Goal: Task Accomplishment & Management: Use online tool/utility

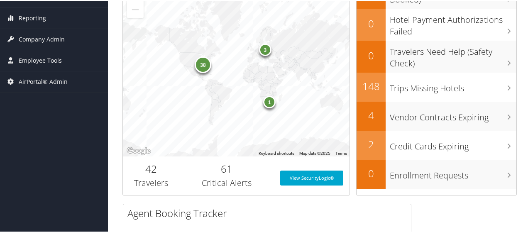
scroll to position [166, 0]
click at [51, 60] on span "Employee Tools" at bounding box center [40, 59] width 43 height 21
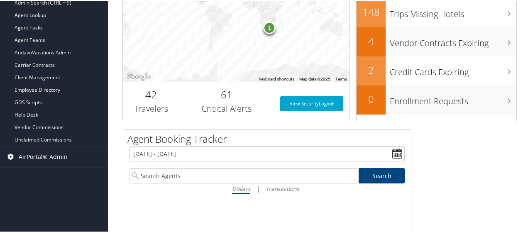
scroll to position [42, 0]
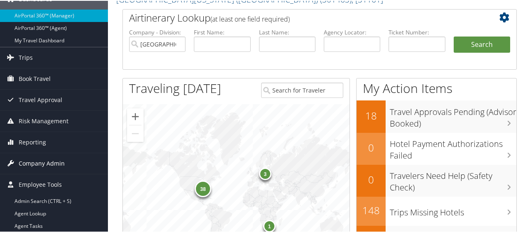
click at [51, 164] on span "Company Admin" at bounding box center [42, 162] width 46 height 21
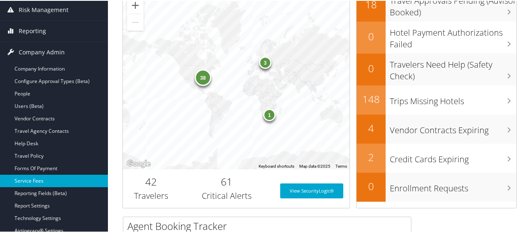
scroll to position [166, 0]
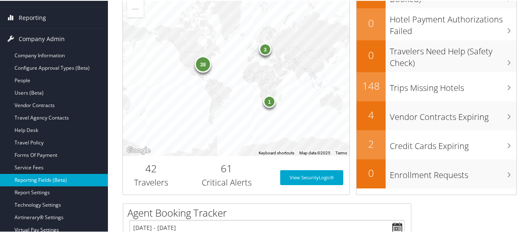
click at [49, 179] on link "Reporting Fields (Beta)" at bounding box center [54, 179] width 108 height 12
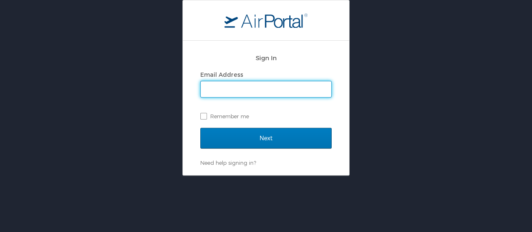
type input "josh.phelan@cbtravel.com"
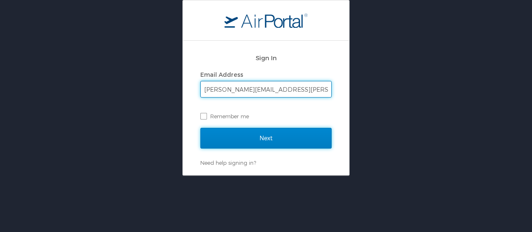
click at [247, 136] on input "Next" at bounding box center [265, 138] width 131 height 21
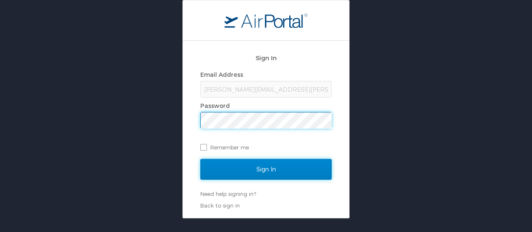
click at [267, 171] on input "Sign In" at bounding box center [265, 169] width 131 height 21
